Goal: Task Accomplishment & Management: Use online tool/utility

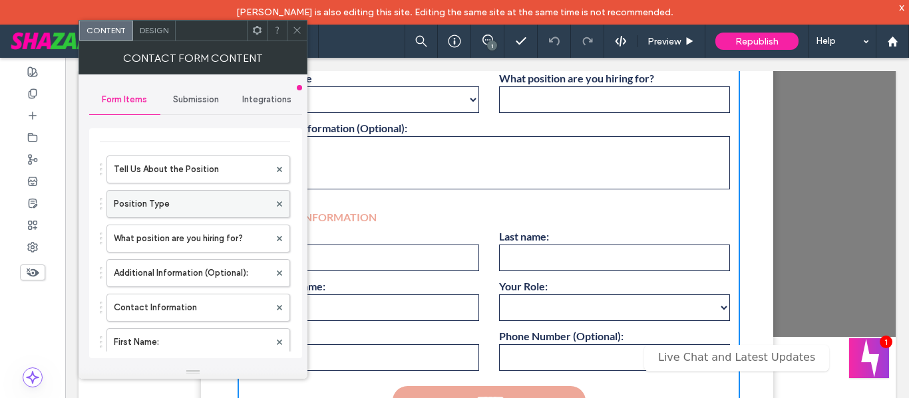
scroll to position [67, 0]
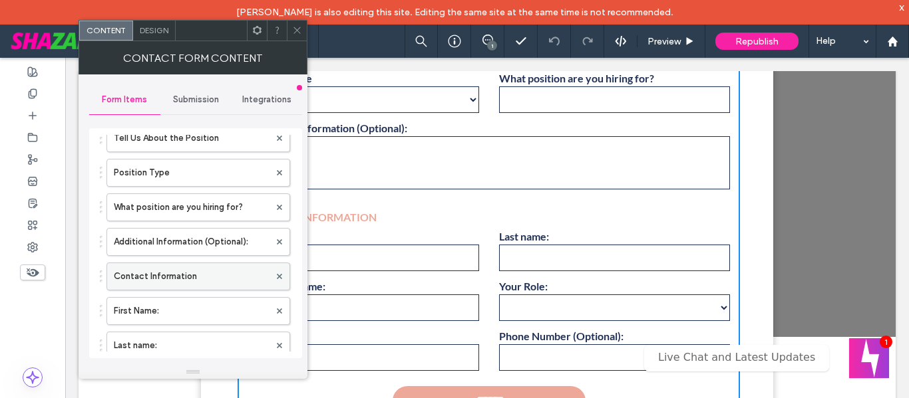
click at [187, 270] on label "Contact Information" at bounding box center [192, 276] width 156 height 27
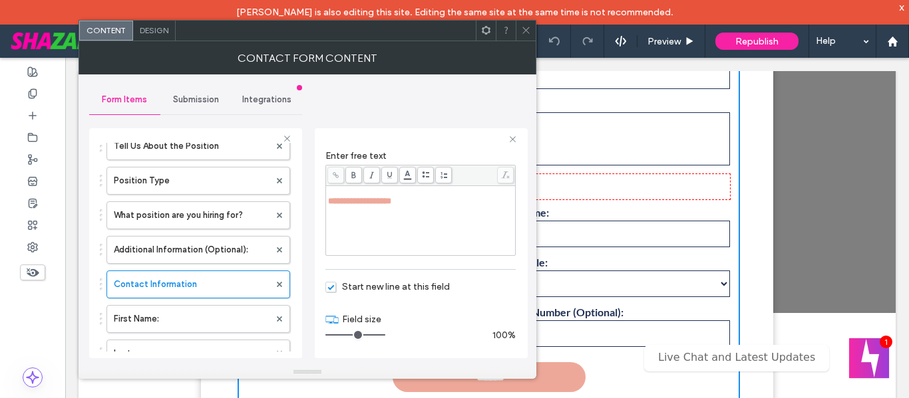
scroll to position [99, 0]
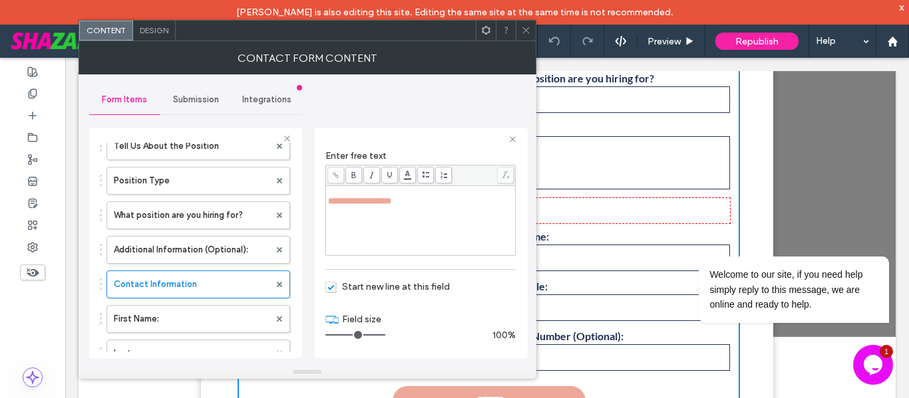
click at [155, 35] on div "Design" at bounding box center [154, 31] width 43 height 20
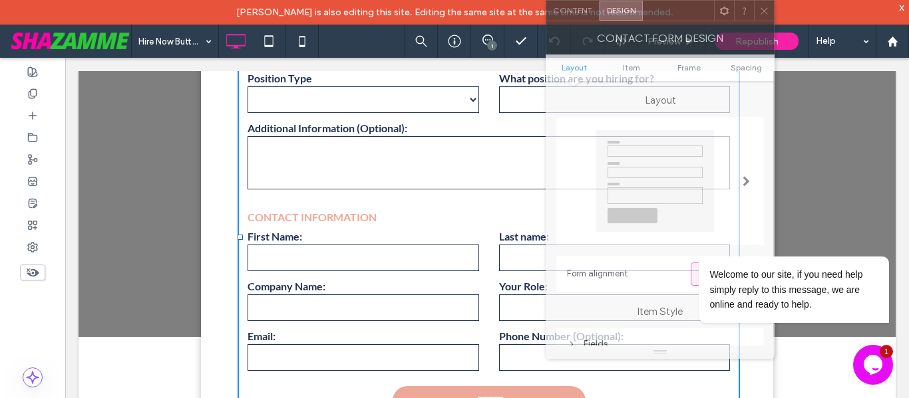
drag, startPoint x: 196, startPoint y: 35, endPoint x: 675, endPoint y: -11, distance: 481.1
click at [675, 0] on html "Brad Pen is also editing this site. Editing the same site at the same time is n…" at bounding box center [454, 199] width 909 height 398
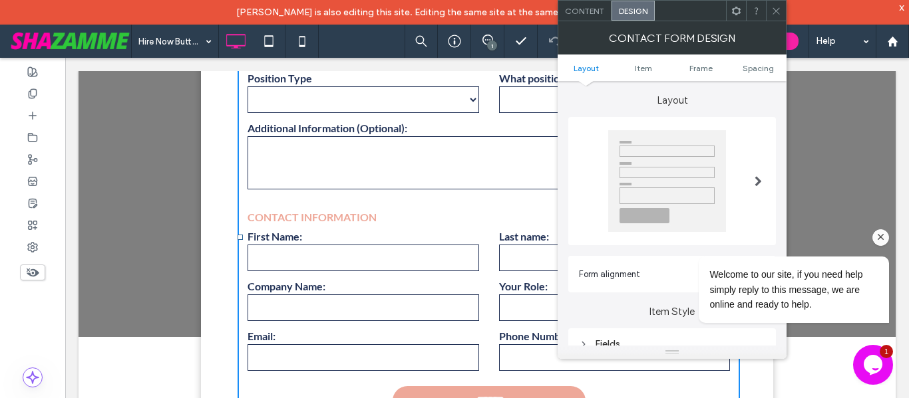
click at [881, 237] on icon "Chat attention grabber" at bounding box center [881, 237] width 12 height 12
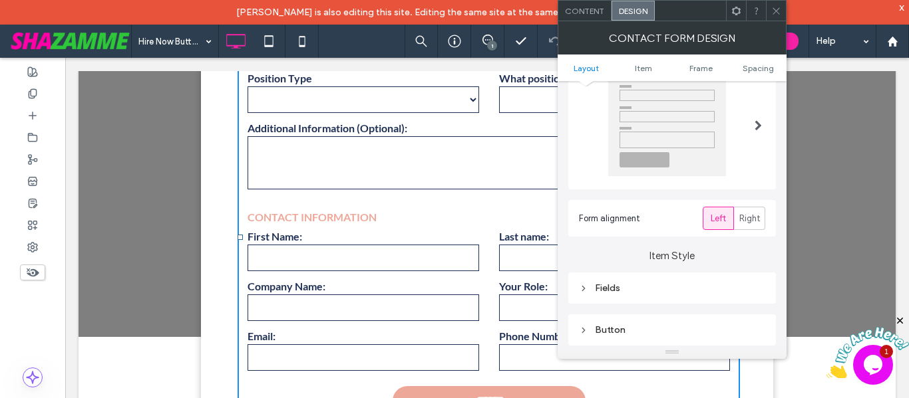
scroll to position [133, 0]
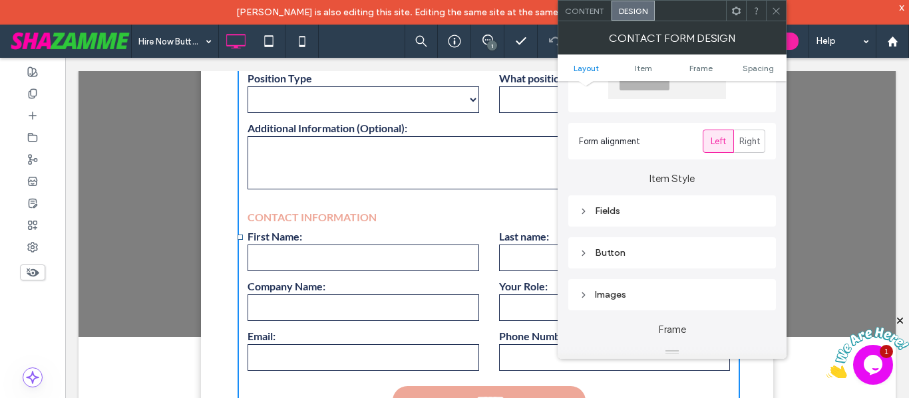
click at [607, 207] on div "Fields" at bounding box center [672, 211] width 186 height 11
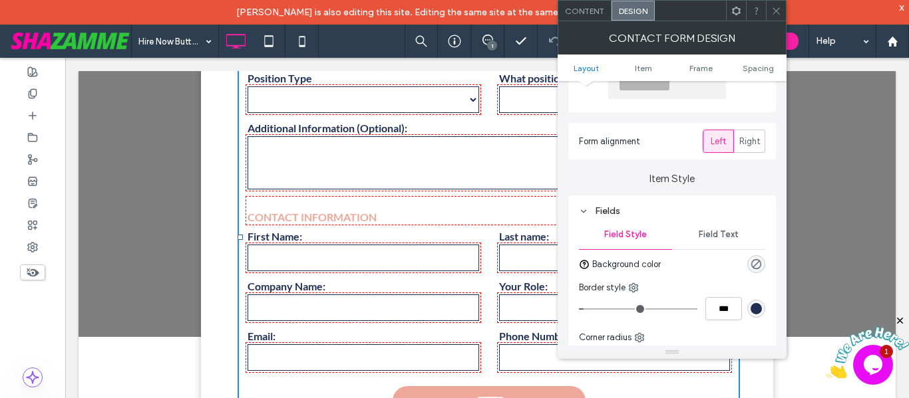
scroll to position [200, 0]
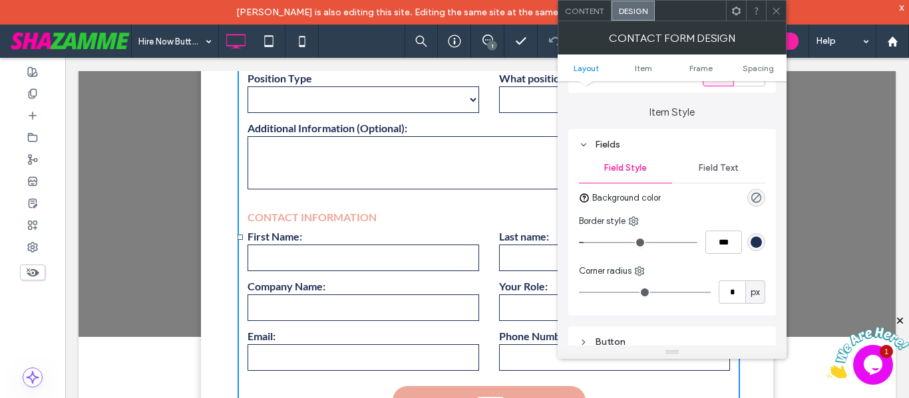
click at [721, 170] on span "Field Text" at bounding box center [718, 168] width 40 height 11
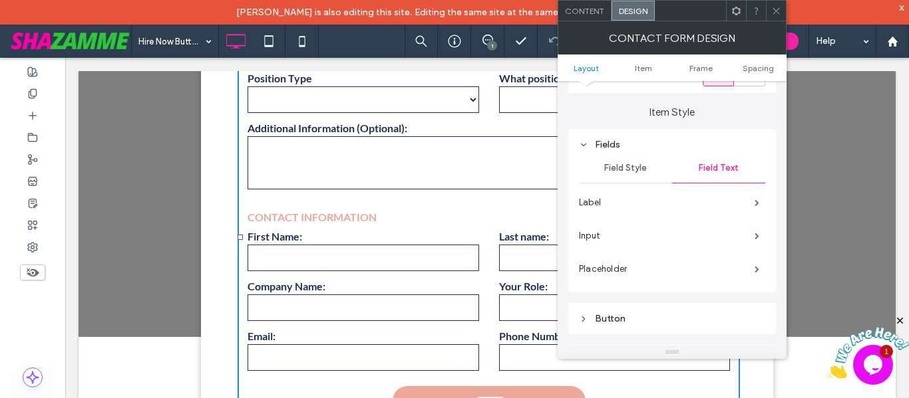
scroll to position [266, 0]
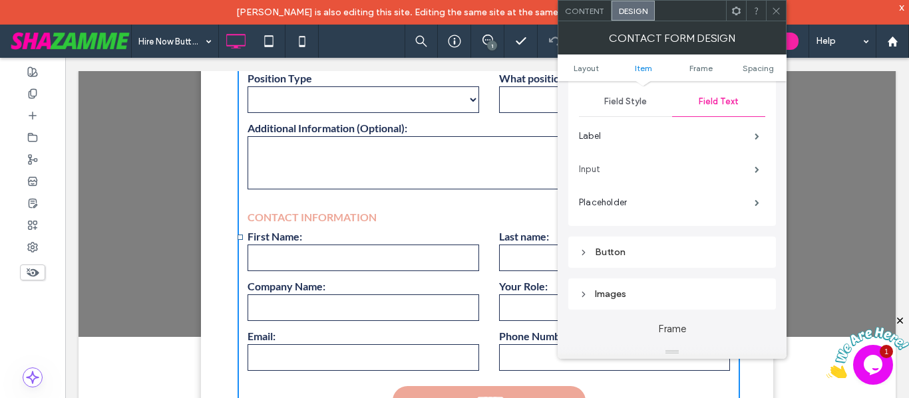
click at [708, 171] on label "Input" at bounding box center [667, 169] width 176 height 27
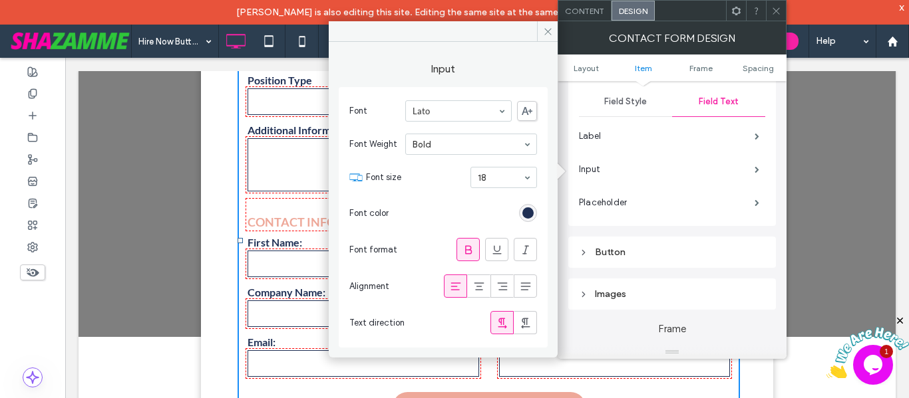
scroll to position [100, 0]
click at [522, 176] on div "18" at bounding box center [503, 177] width 67 height 21
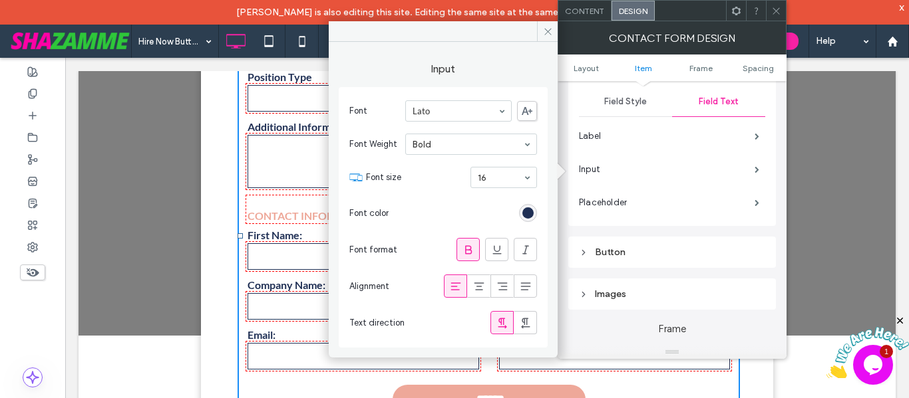
scroll to position [99, 0]
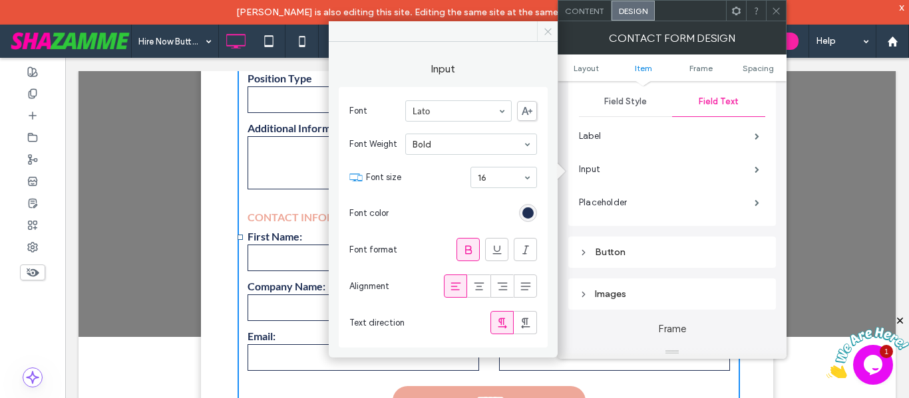
click at [545, 31] on icon at bounding box center [548, 32] width 10 height 10
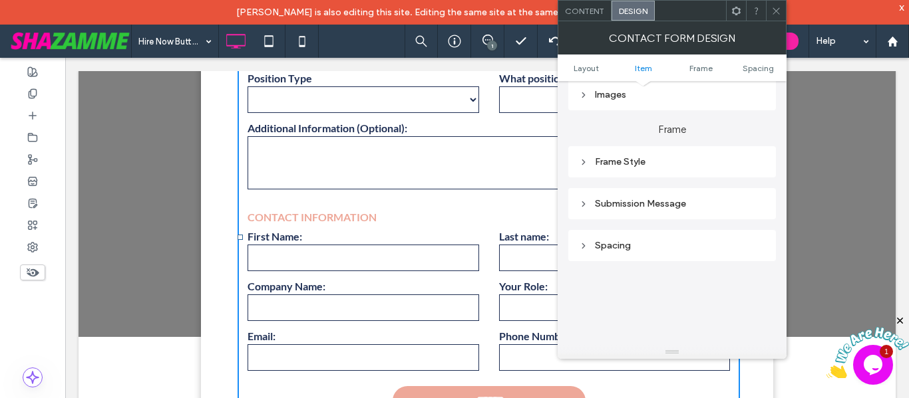
scroll to position [532, 0]
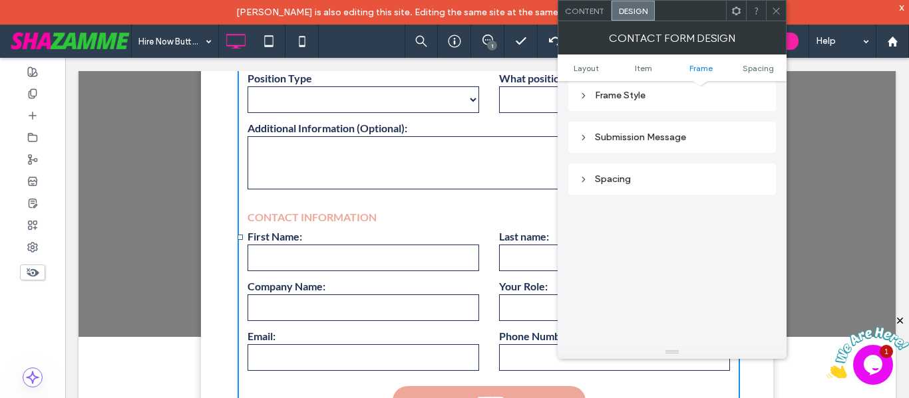
click at [775, 16] on span at bounding box center [776, 11] width 10 height 20
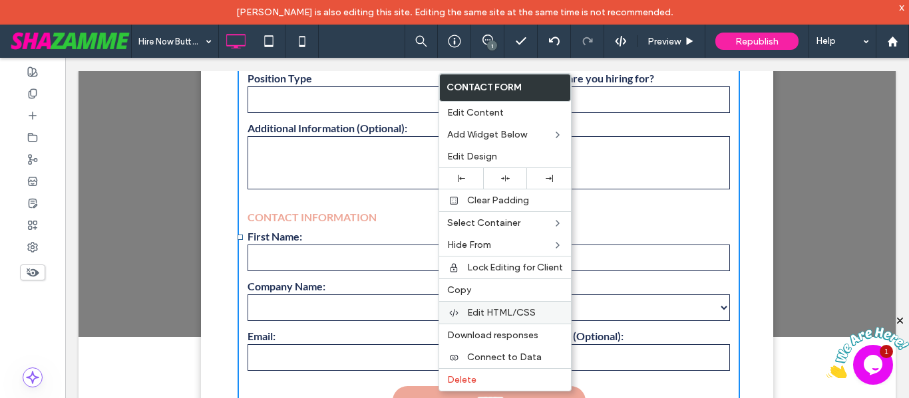
click at [496, 314] on span "Edit HTML/CSS" at bounding box center [501, 312] width 69 height 11
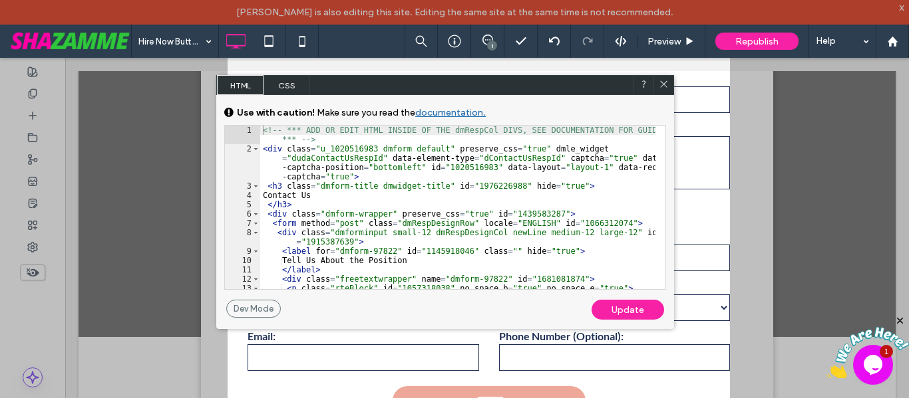
drag, startPoint x: 274, startPoint y: 103, endPoint x: 465, endPoint y: 97, distance: 191.0
click at [464, 95] on div "HTML CSS" at bounding box center [445, 85] width 458 height 20
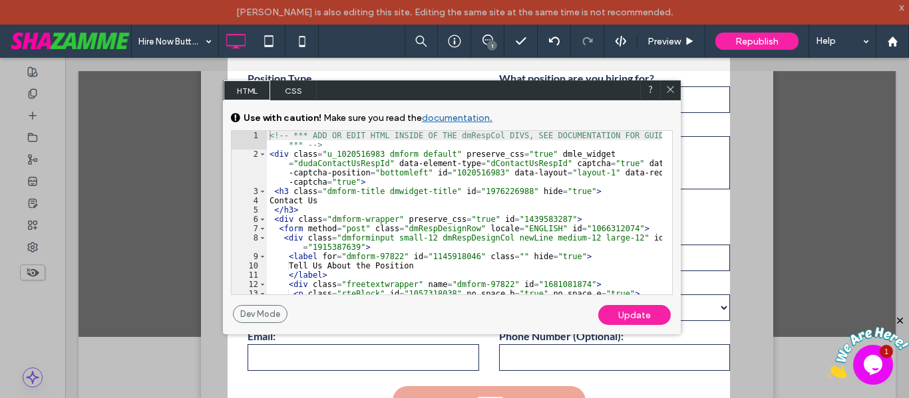
click at [461, 206] on div "<!-- *** ADD OR EDIT HTML INSIDE OF THE dmRespCol DIVS, SEE DOCUMENTATION FOR G…" at bounding box center [464, 227] width 395 height 192
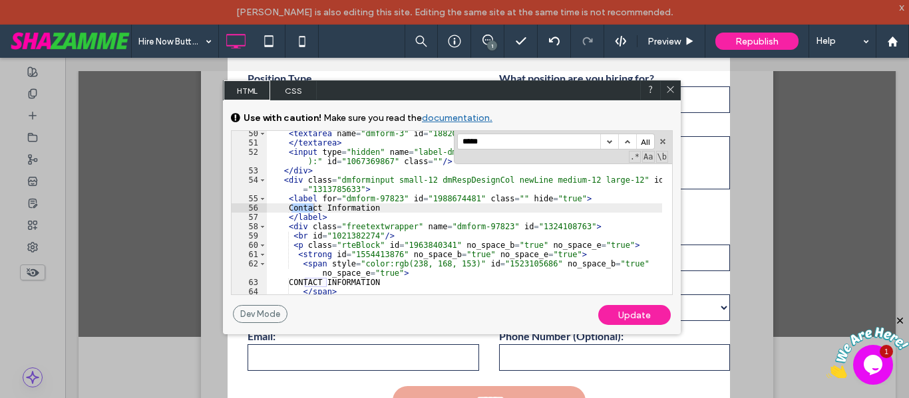
scroll to position [561, 0]
type input "**********"
click at [629, 144] on button "button" at bounding box center [627, 141] width 18 height 15
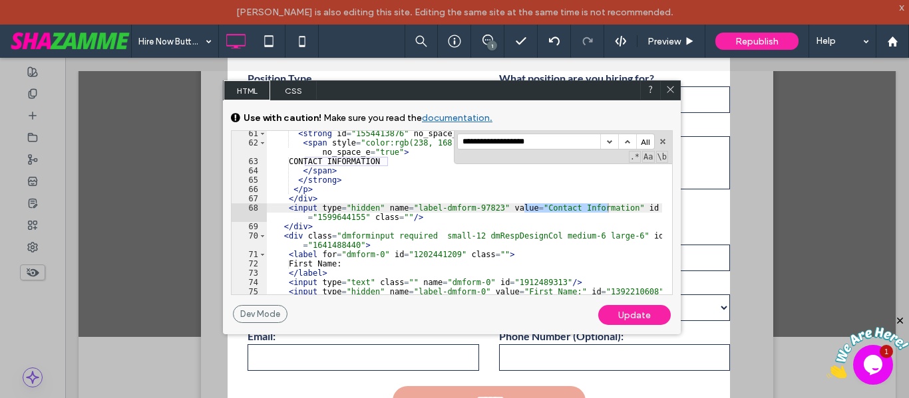
scroll to position [682, 0]
click at [628, 140] on button "button" at bounding box center [627, 141] width 18 height 15
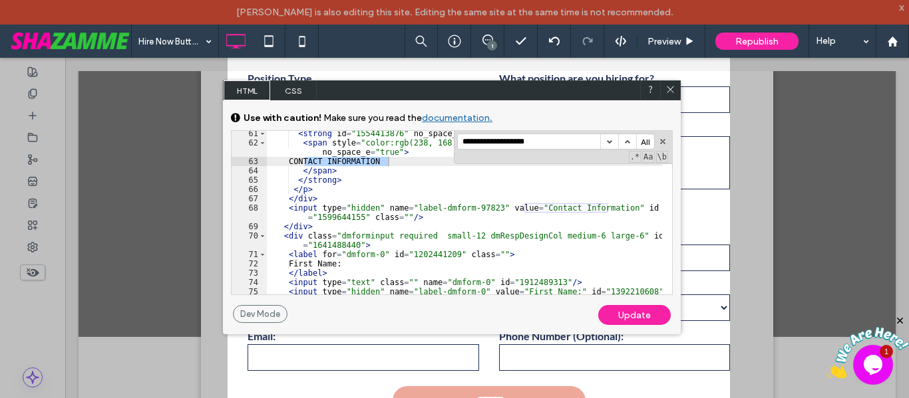
click at [628, 140] on button "button" at bounding box center [627, 141] width 18 height 15
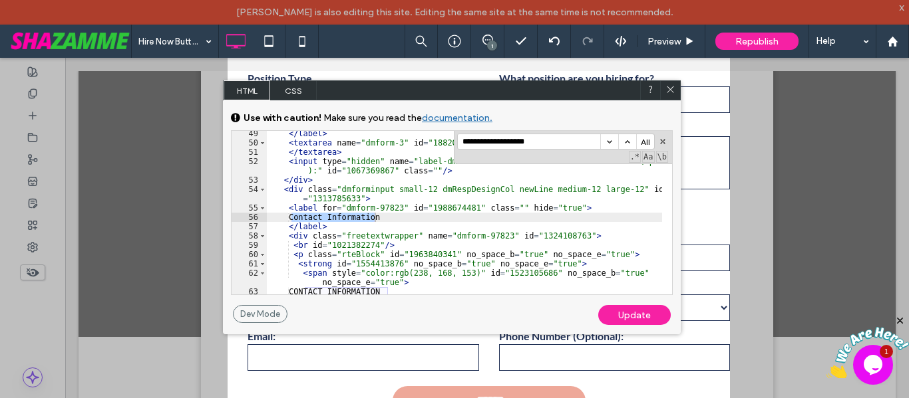
scroll to position [551, 0]
click at [628, 140] on button "button" at bounding box center [627, 141] width 18 height 15
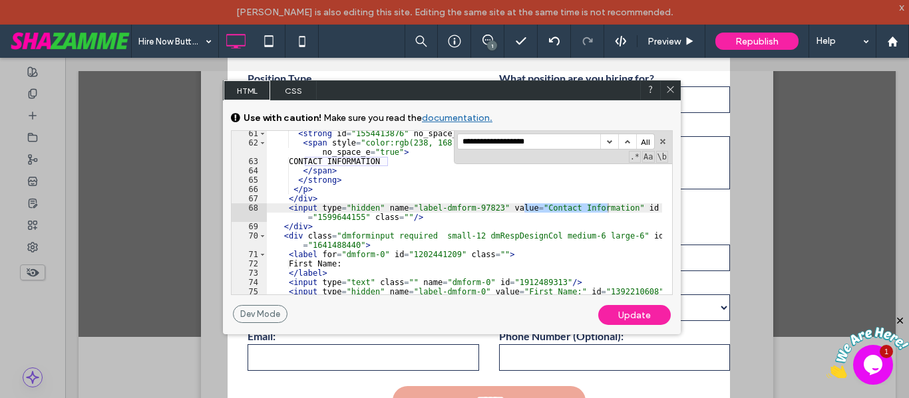
scroll to position [682, 0]
click at [628, 140] on button "button" at bounding box center [627, 141] width 18 height 15
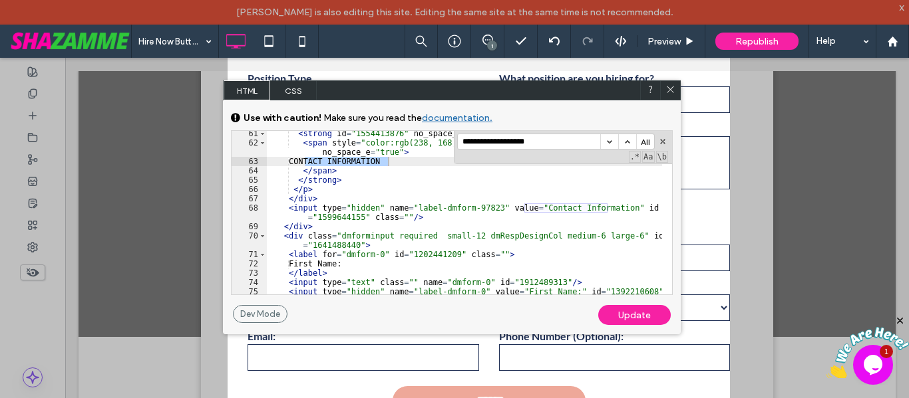
click at [628, 140] on button "button" at bounding box center [627, 141] width 18 height 15
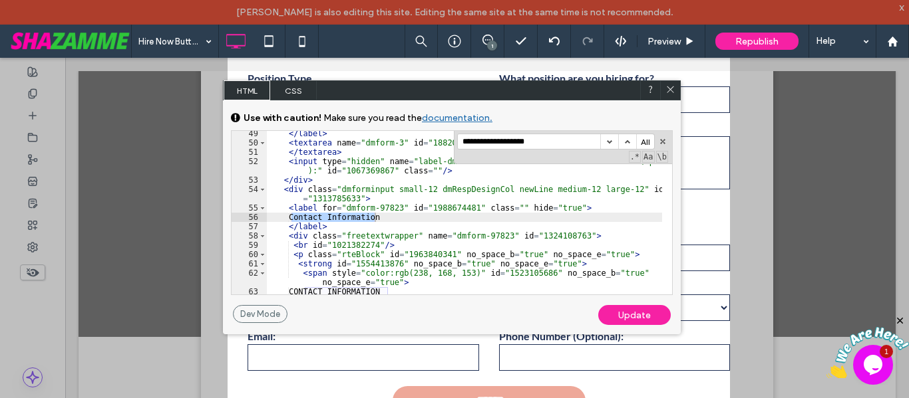
click at [628, 140] on button "button" at bounding box center [627, 141] width 18 height 15
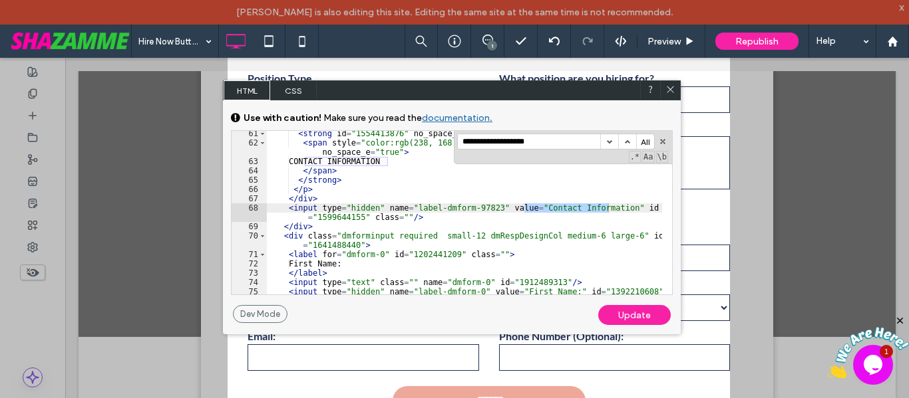
scroll to position [682, 0]
click at [628, 140] on button "button" at bounding box center [627, 141] width 18 height 15
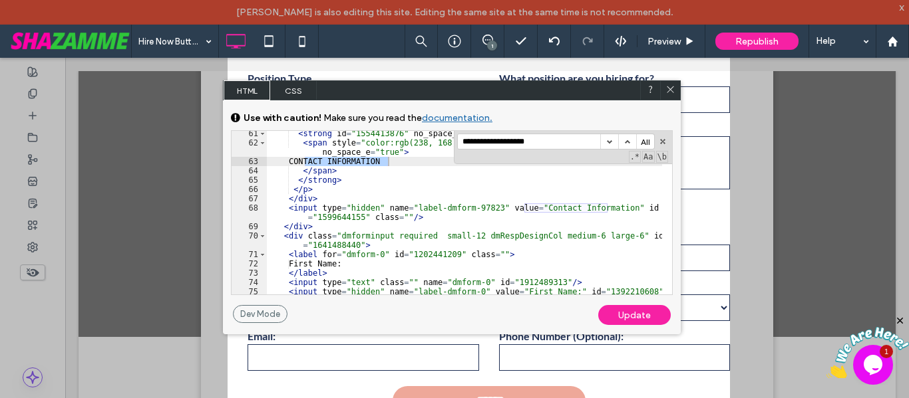
click at [628, 140] on button "button" at bounding box center [627, 141] width 18 height 15
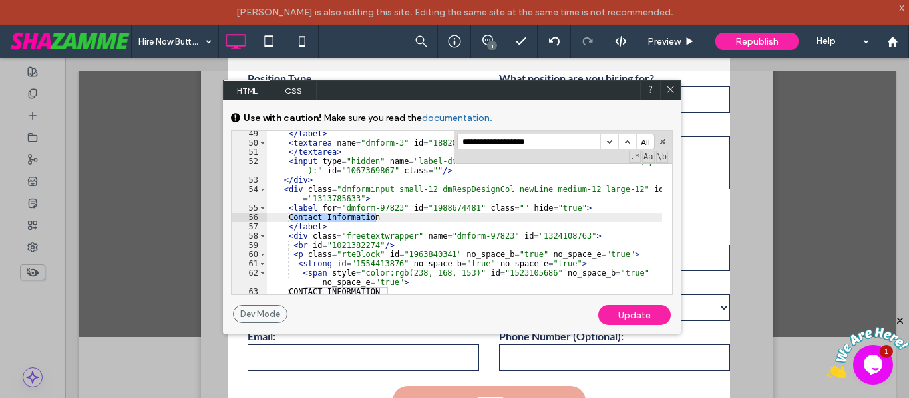
click at [628, 140] on button "button" at bounding box center [627, 141] width 18 height 15
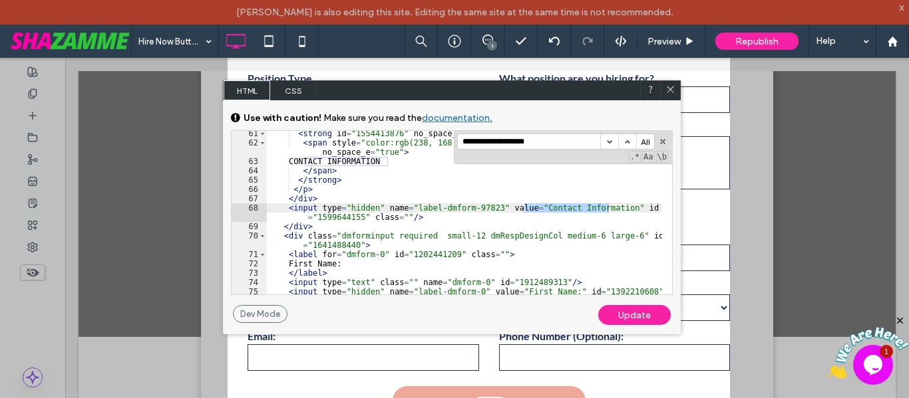
click at [628, 140] on button "button" at bounding box center [627, 141] width 18 height 15
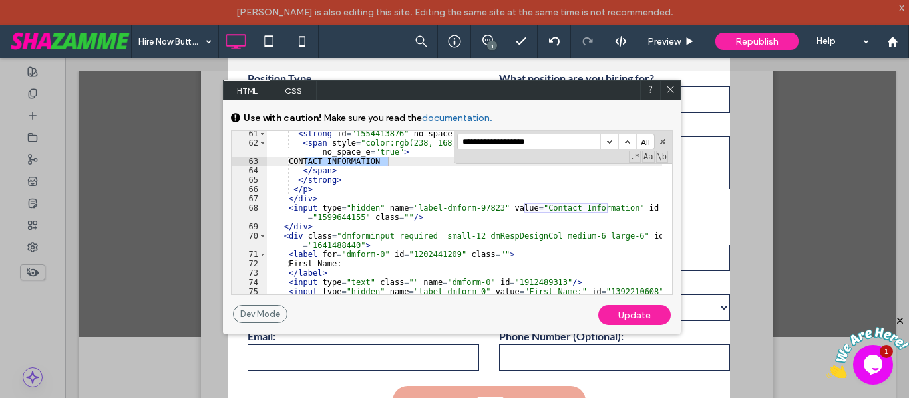
click at [628, 140] on button "button" at bounding box center [627, 141] width 18 height 15
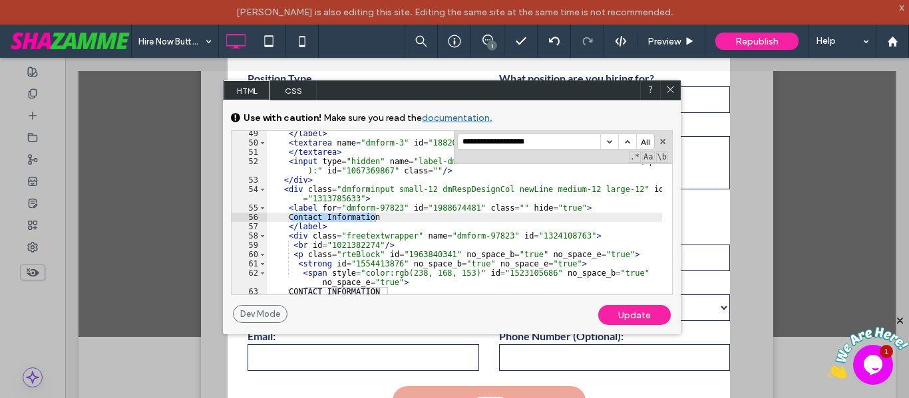
scroll to position [551, 0]
click at [628, 140] on button "button" at bounding box center [627, 141] width 18 height 15
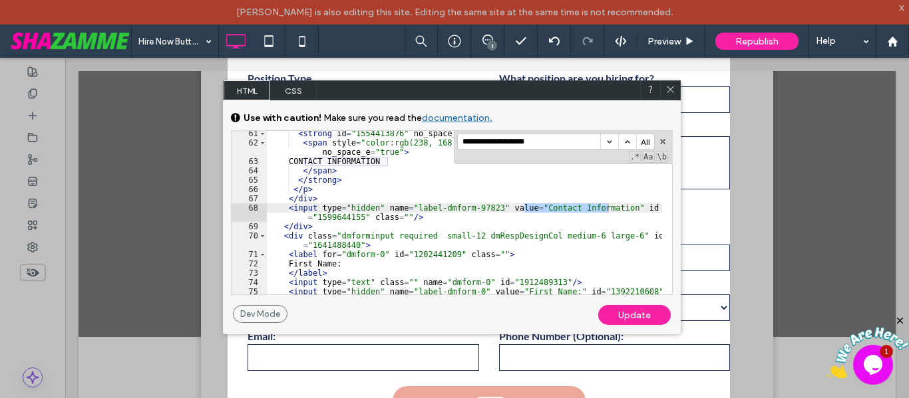
scroll to position [682, 0]
click at [628, 140] on button "button" at bounding box center [627, 141] width 18 height 15
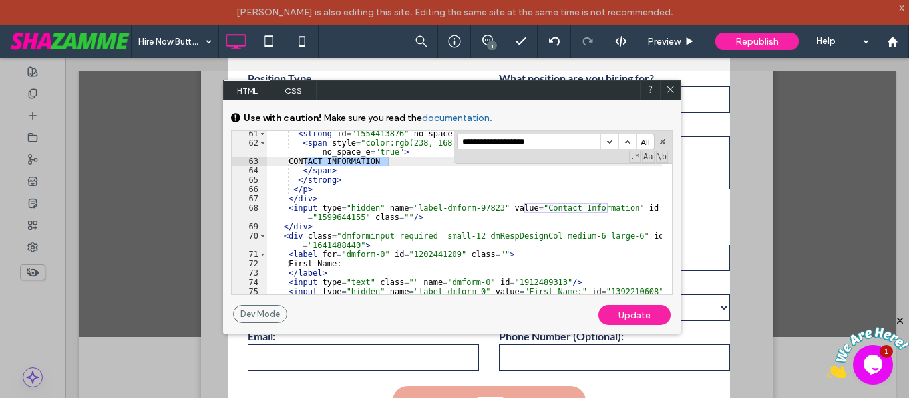
click at [628, 140] on button "button" at bounding box center [627, 141] width 18 height 15
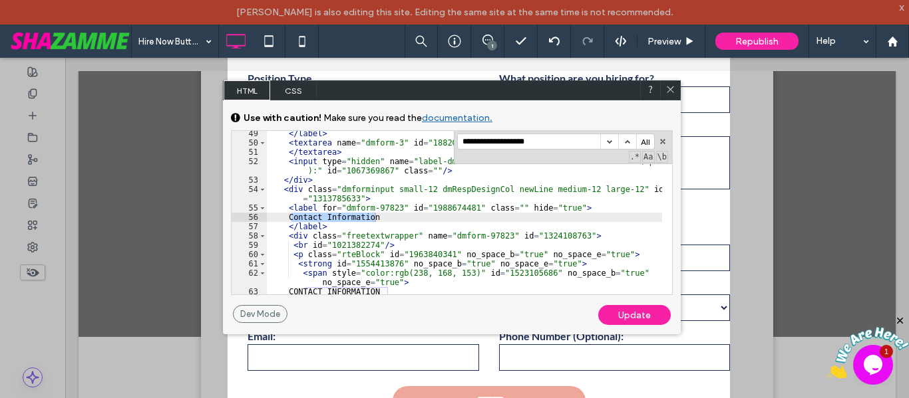
click at [628, 140] on button "button" at bounding box center [627, 141] width 18 height 15
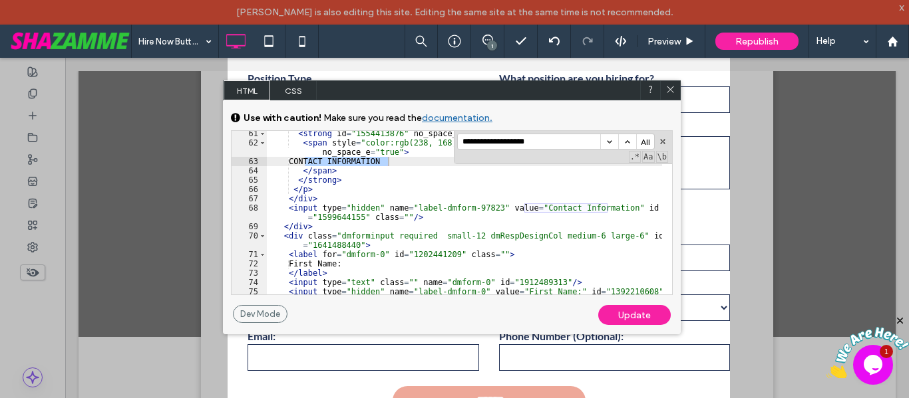
click at [628, 140] on button "button" at bounding box center [627, 141] width 18 height 15
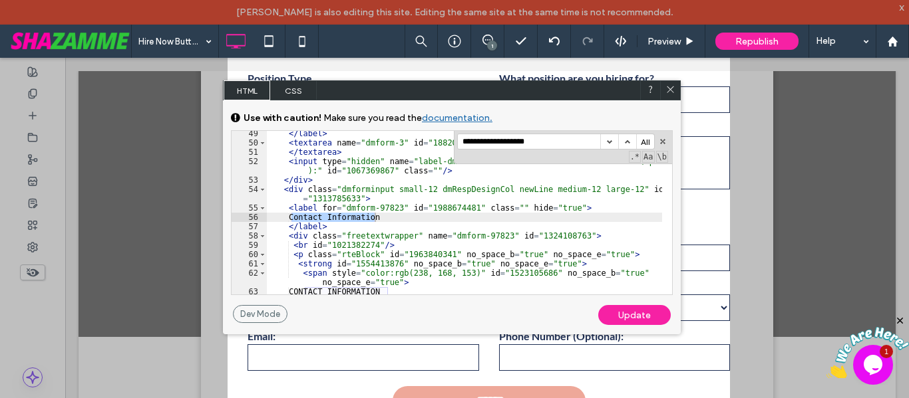
click at [628, 140] on button "button" at bounding box center [627, 141] width 18 height 15
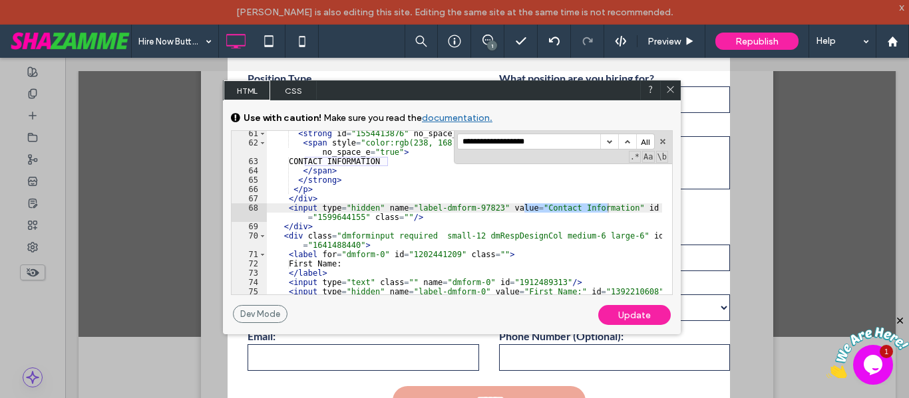
click at [628, 140] on button "button" at bounding box center [627, 141] width 18 height 15
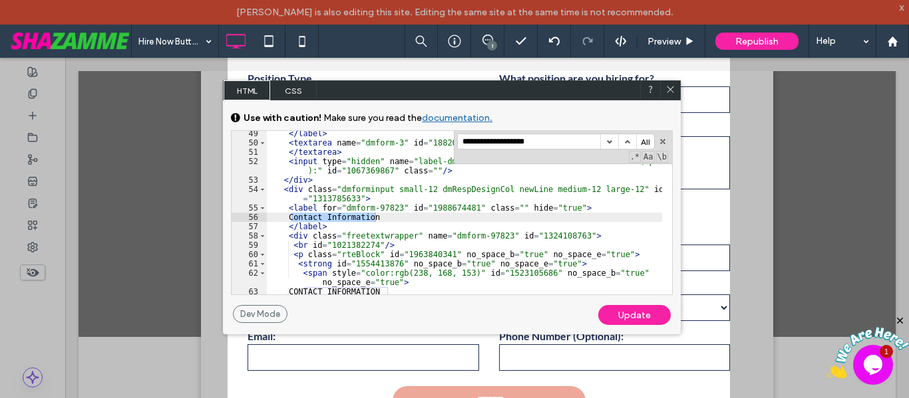
click at [628, 140] on button "button" at bounding box center [627, 141] width 18 height 15
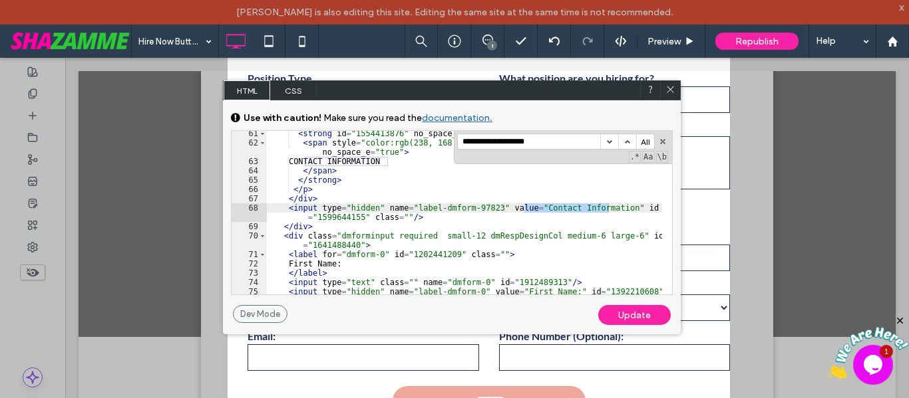
click at [628, 140] on button "button" at bounding box center [627, 141] width 18 height 15
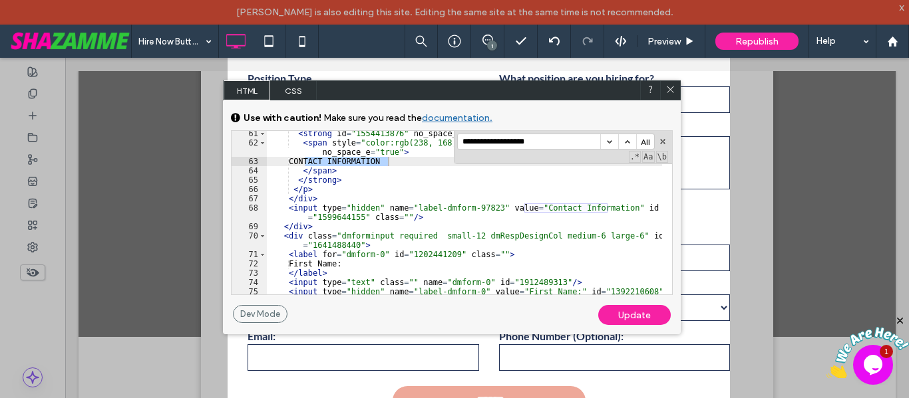
click at [628, 140] on button "button" at bounding box center [627, 141] width 18 height 15
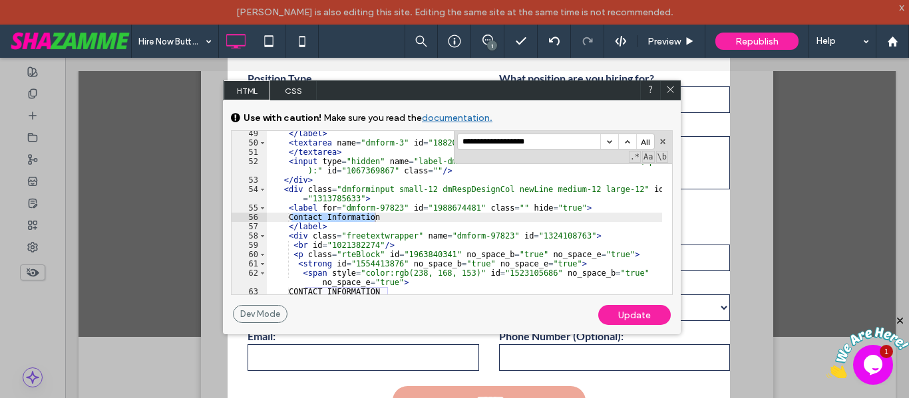
scroll to position [551, 0]
click at [628, 140] on button "button" at bounding box center [627, 141] width 18 height 15
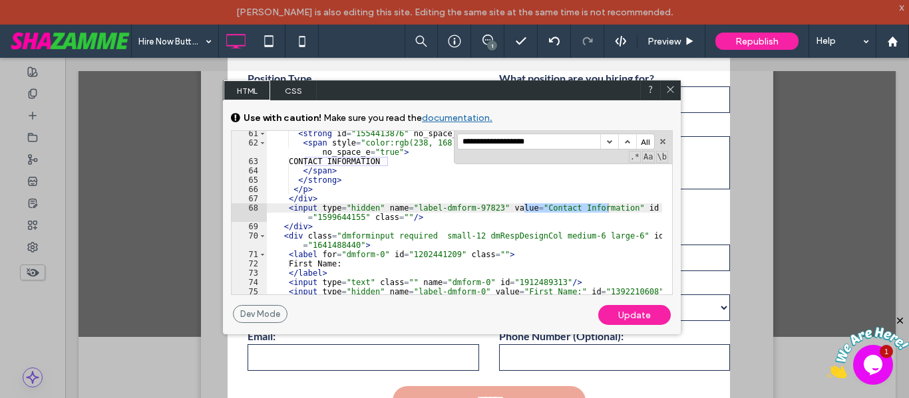
click at [628, 140] on button "button" at bounding box center [627, 141] width 18 height 15
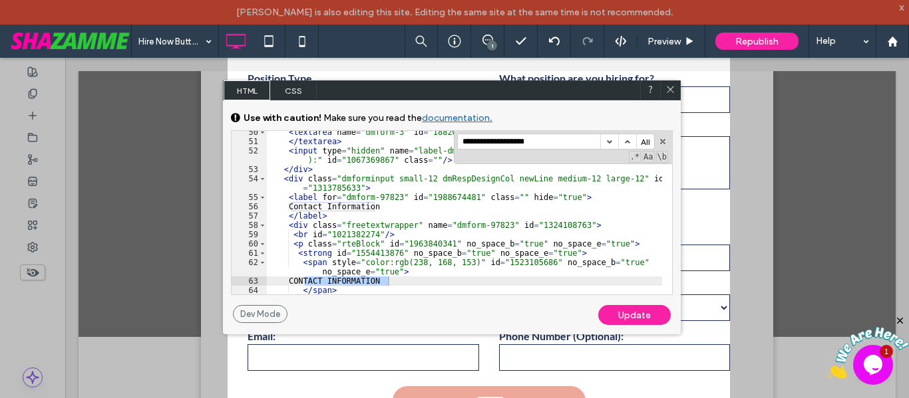
scroll to position [562, 0]
click at [664, 87] on div at bounding box center [670, 90] width 20 height 20
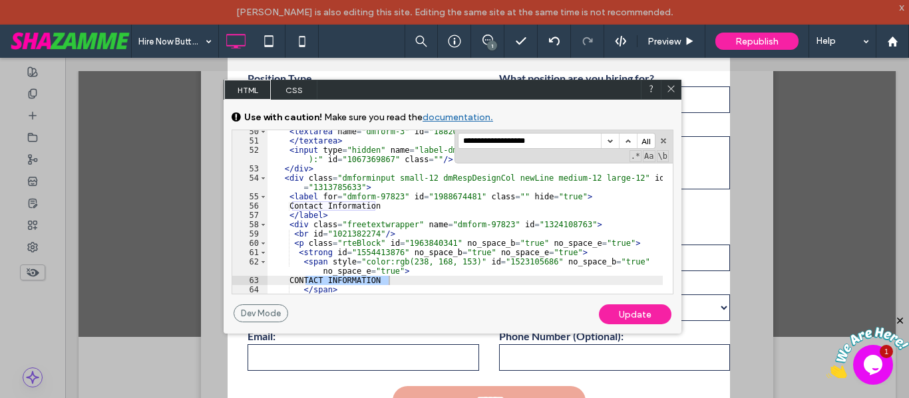
click at [665, 88] on div at bounding box center [671, 90] width 20 height 20
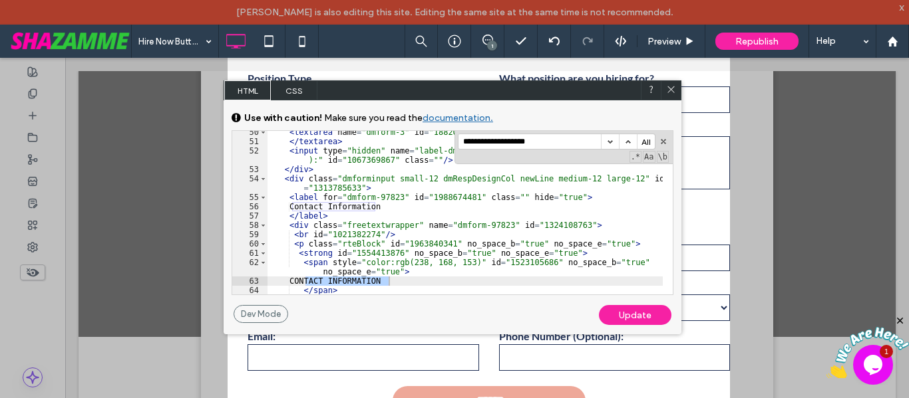
click at [671, 91] on icon at bounding box center [671, 89] width 10 height 10
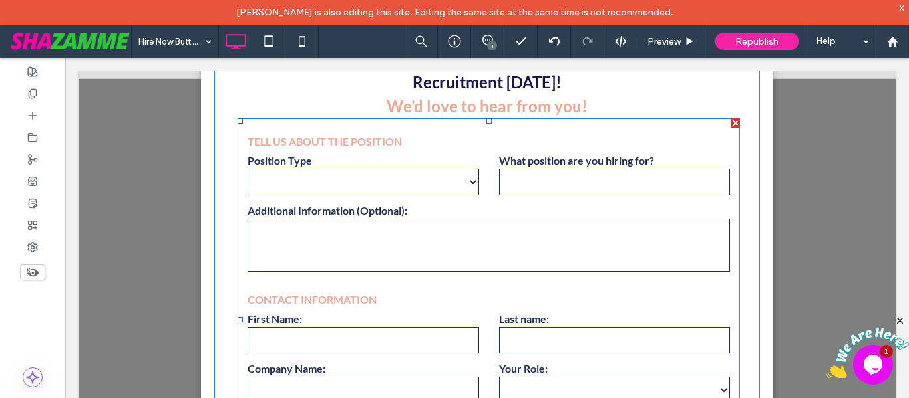
scroll to position [0, 0]
